Goal: Information Seeking & Learning: Learn about a topic

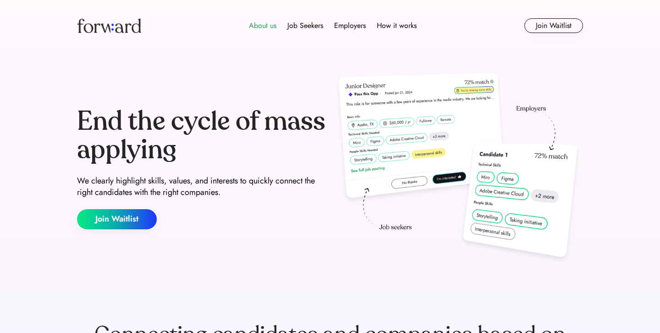
click at [266, 27] on div "About us" at bounding box center [262, 25] width 27 height 11
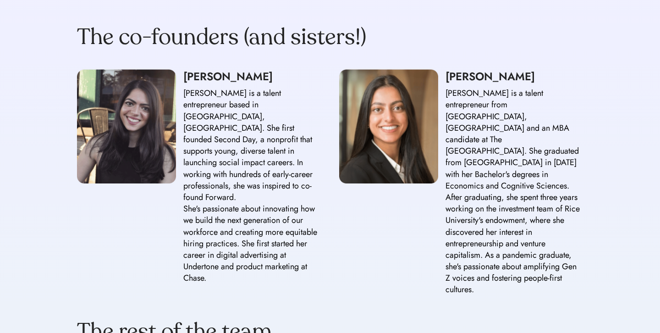
scroll to position [798, 0]
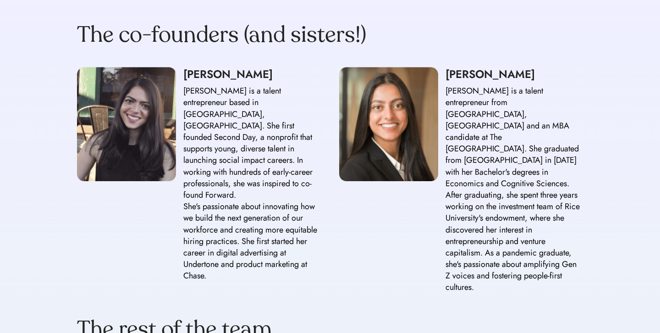
click at [234, 153] on div "[PERSON_NAME] is a talent entrepreneur based in [GEOGRAPHIC_DATA], [GEOGRAPHIC_…" at bounding box center [251, 183] width 137 height 196
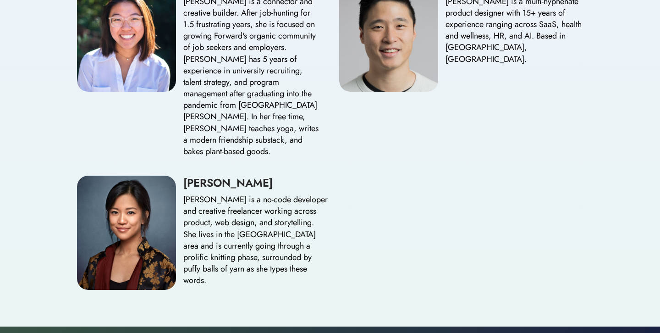
scroll to position [1182, 0]
